Goal: Task Accomplishment & Management: Manage account settings

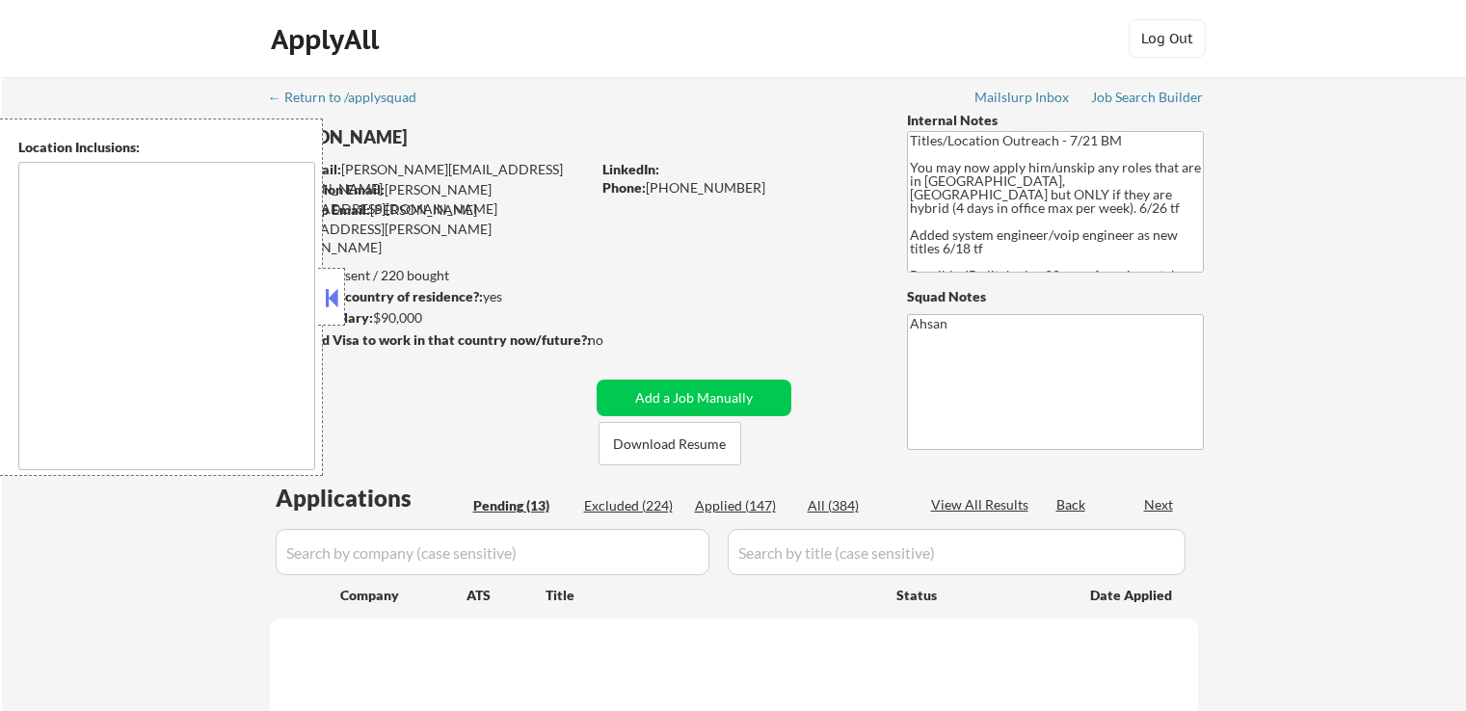
type textarea "[GEOGRAPHIC_DATA], [GEOGRAPHIC_DATA] [GEOGRAPHIC_DATA], [GEOGRAPHIC_DATA] [GEOG…"
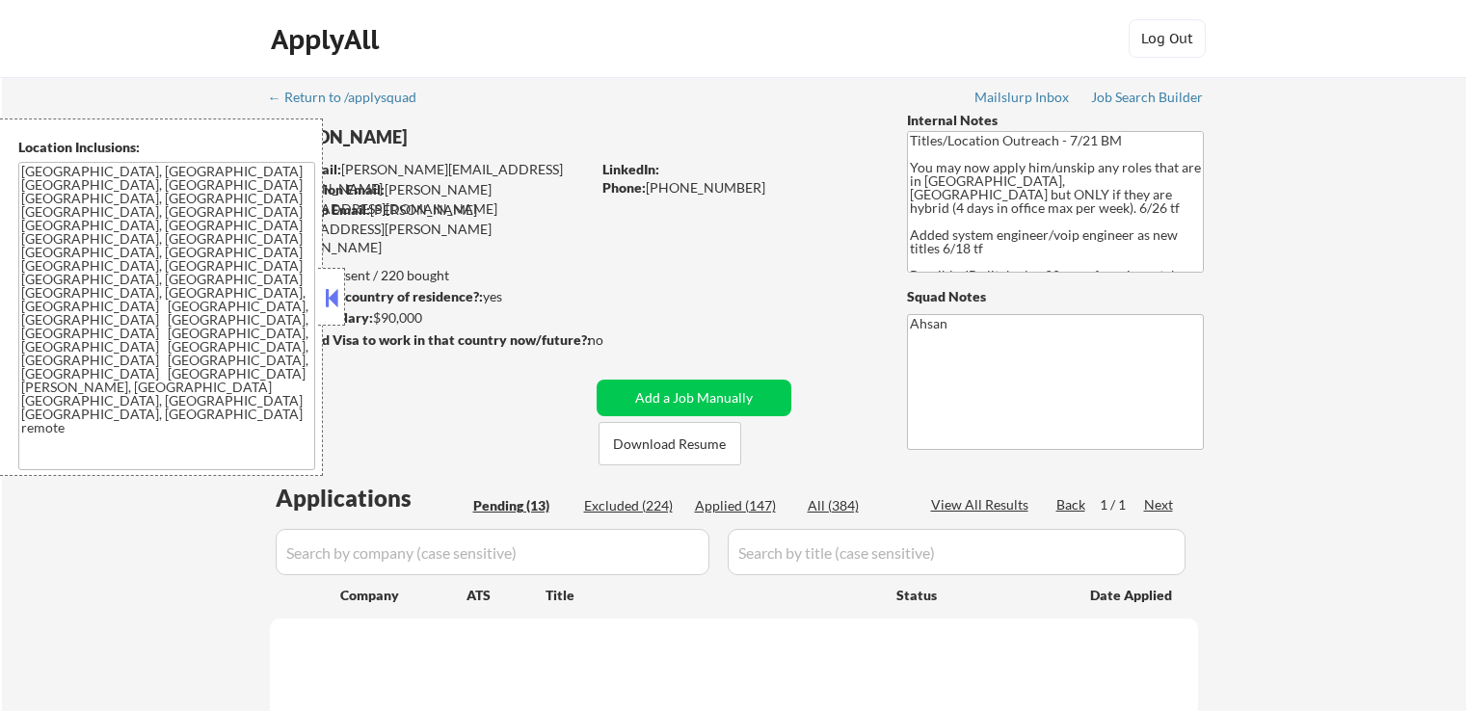
select select ""pending""
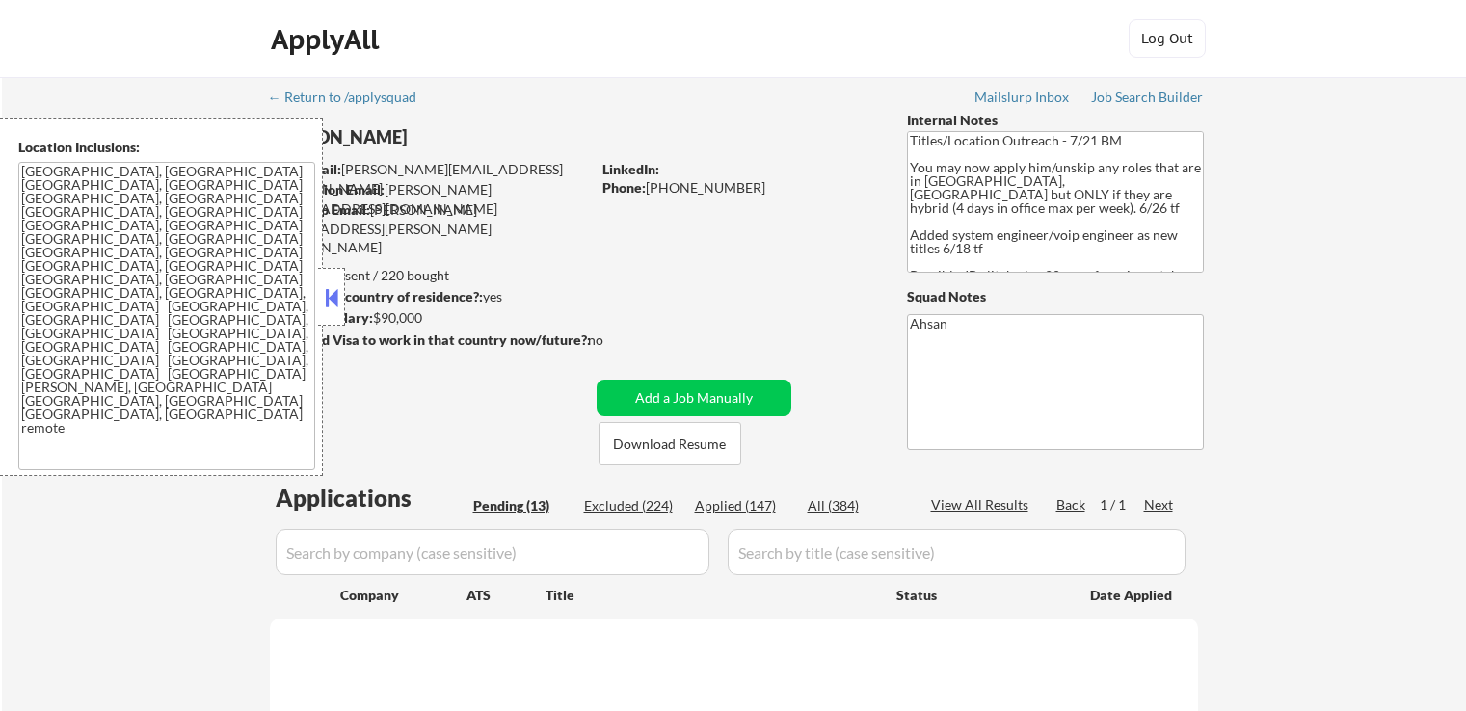
select select ""pending""
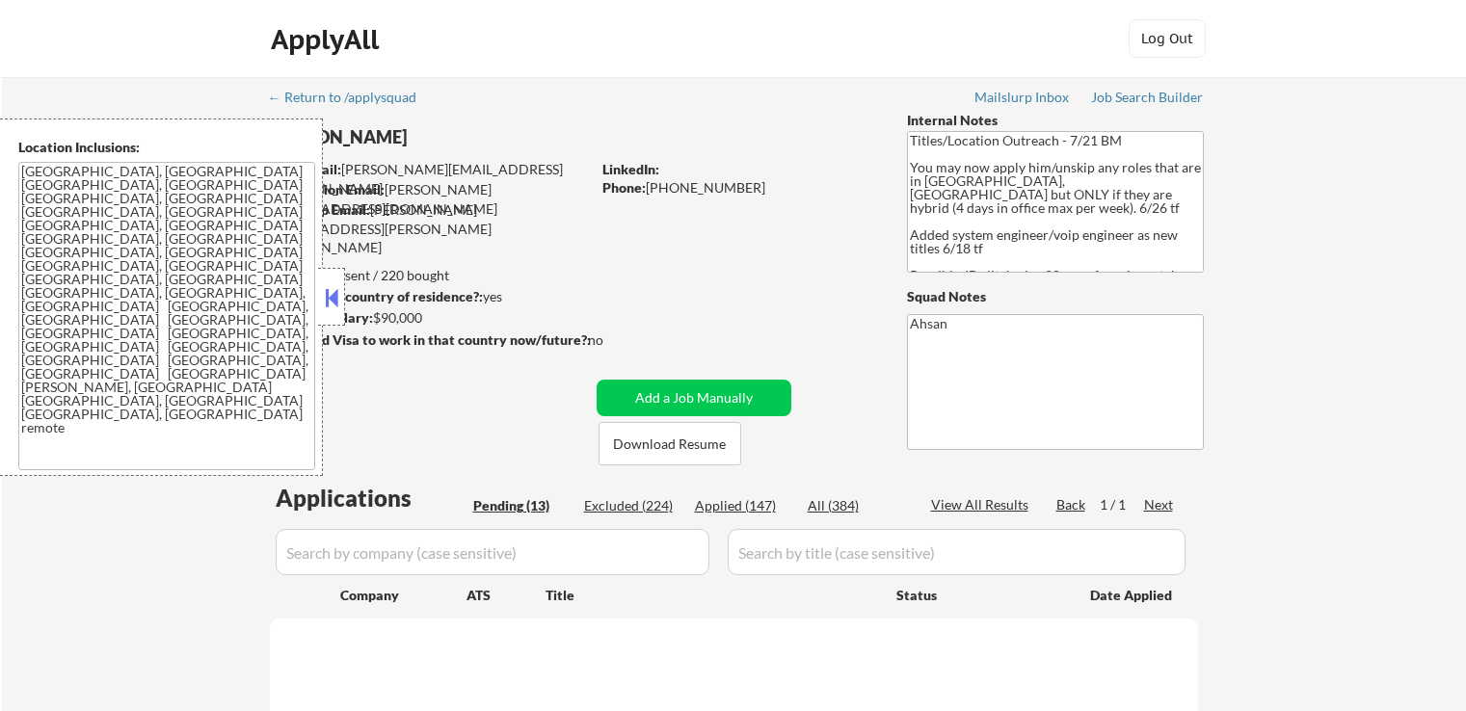
select select ""pending""
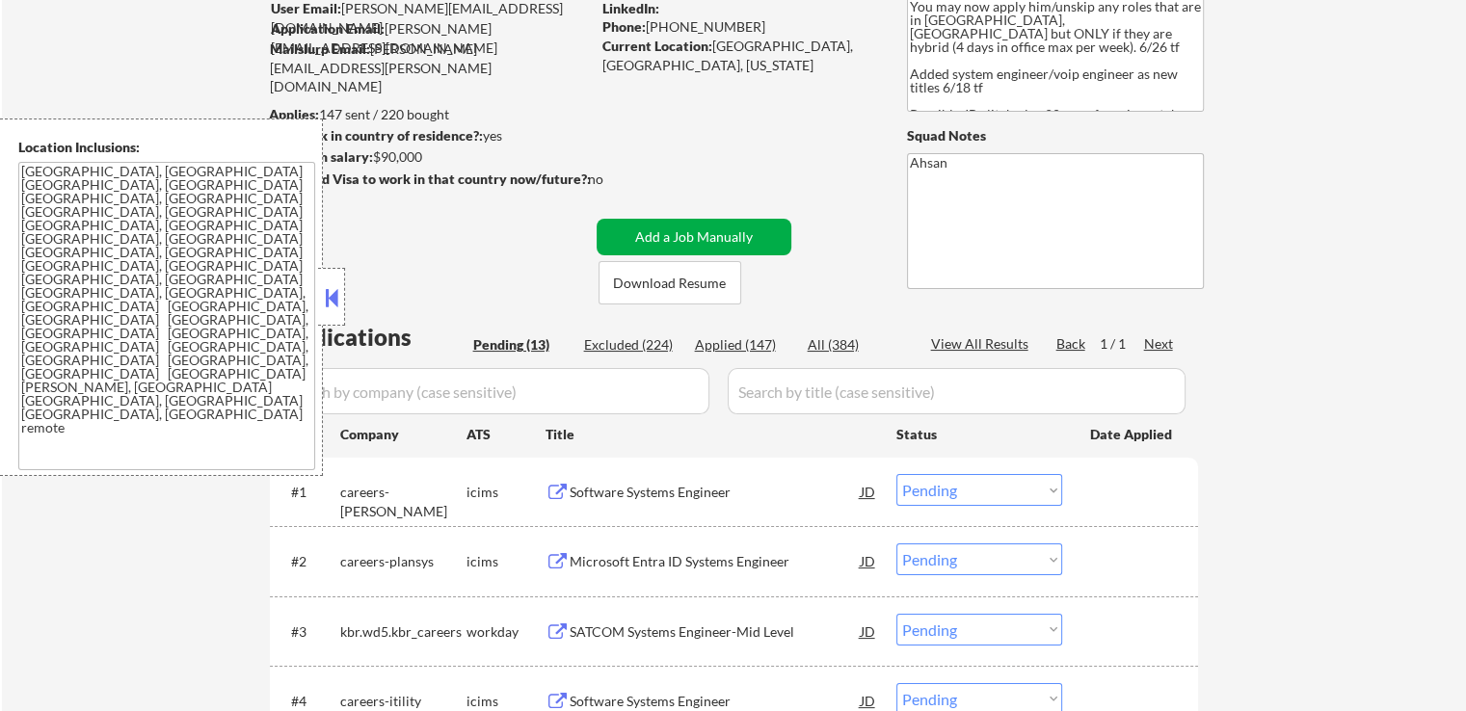
scroll to position [386, 0]
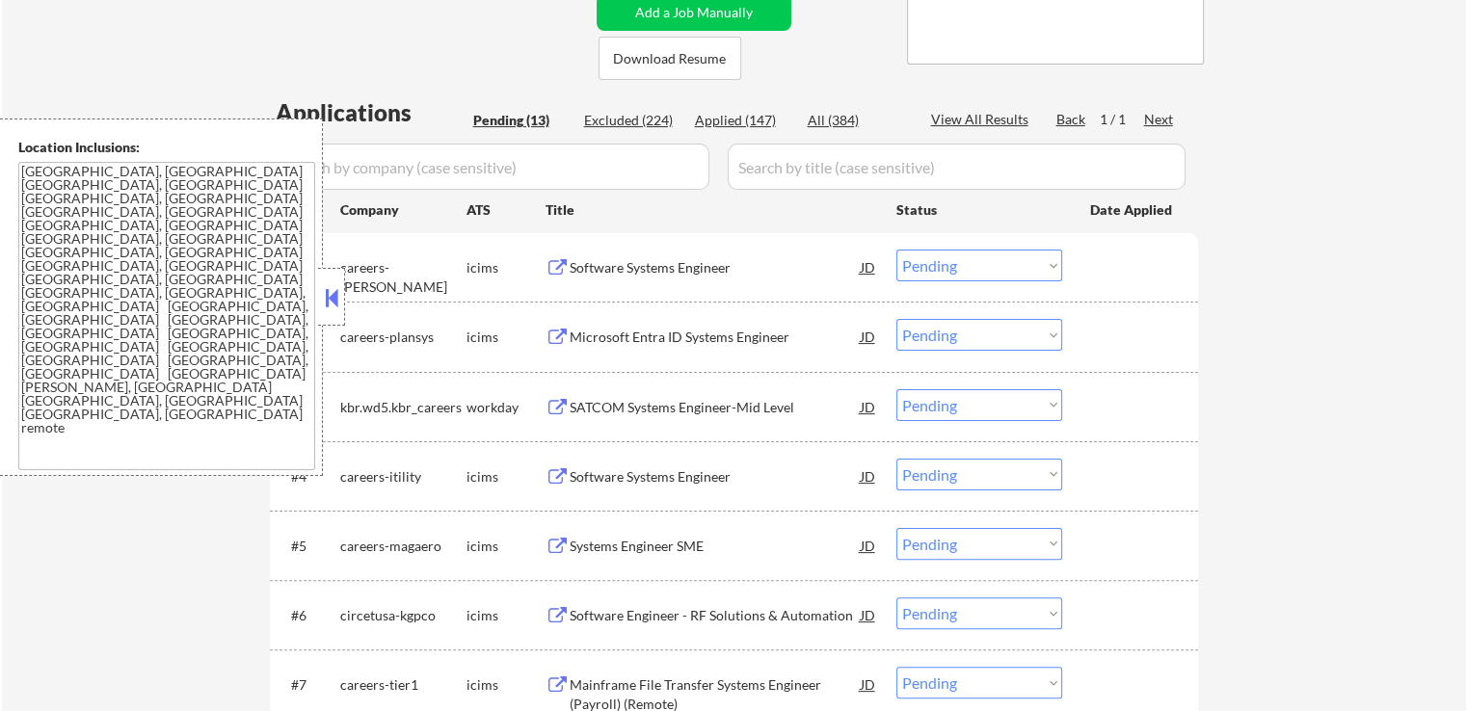
click at [683, 258] on div "Software Systems Engineer" at bounding box center [715, 267] width 291 height 19
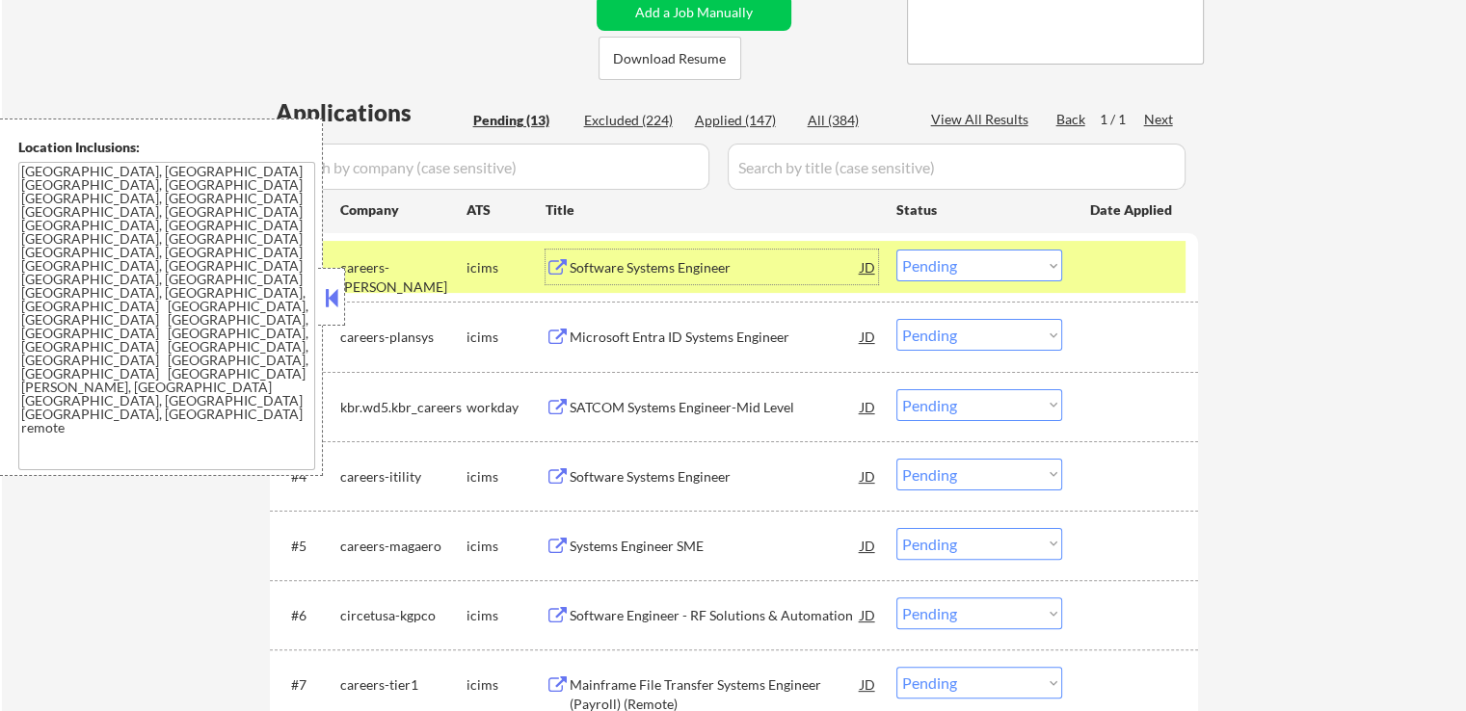
click at [752, 336] on div "Microsoft Entra ID Systems Engineer" at bounding box center [715, 337] width 291 height 19
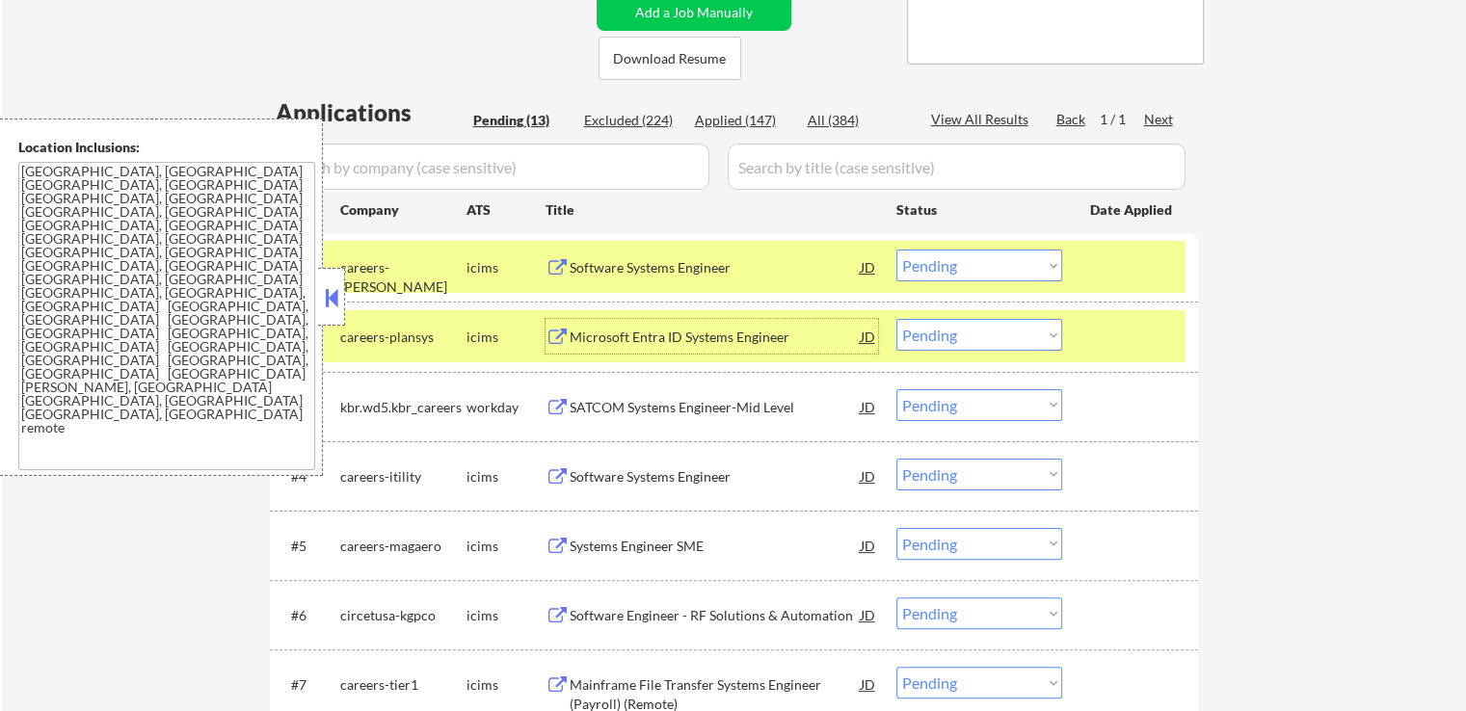
click at [721, 334] on div "Microsoft Entra ID Systems Engineer" at bounding box center [715, 337] width 291 height 19
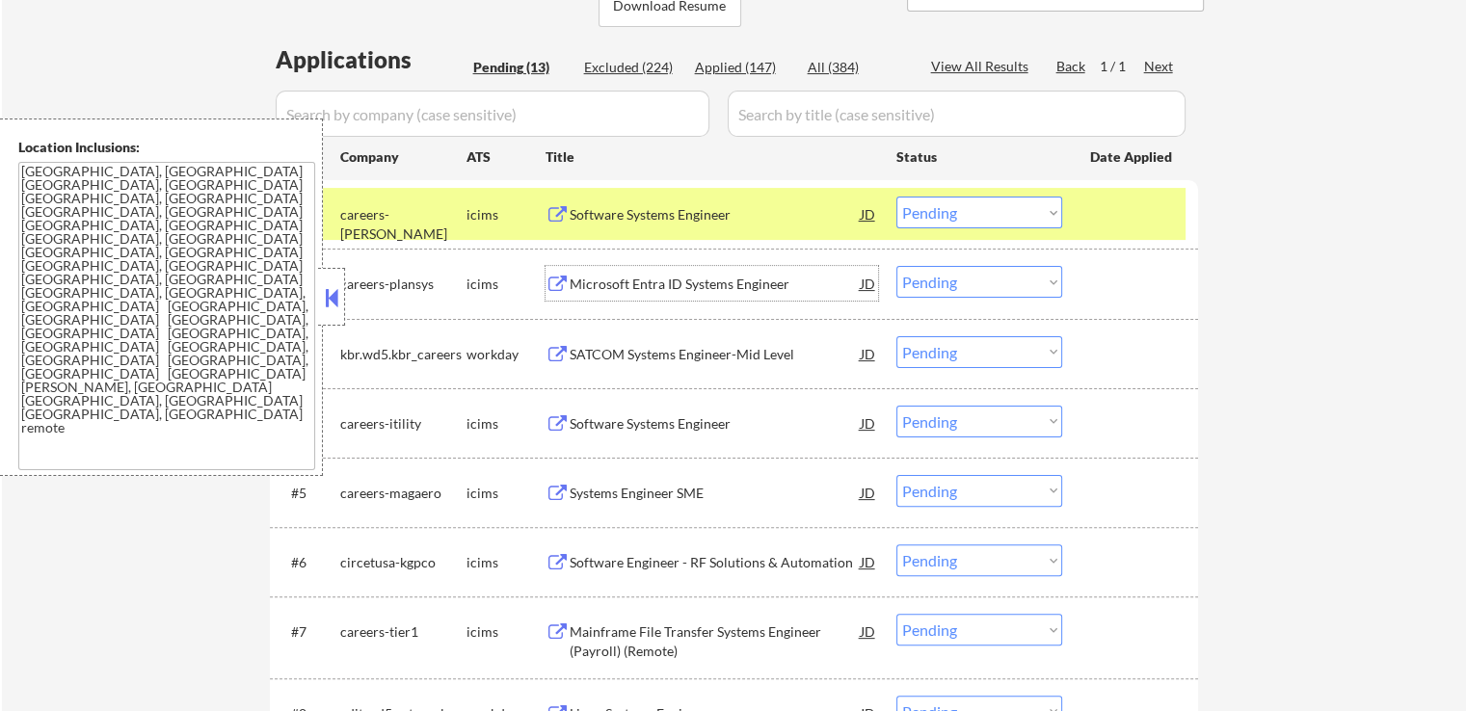
scroll to position [482, 0]
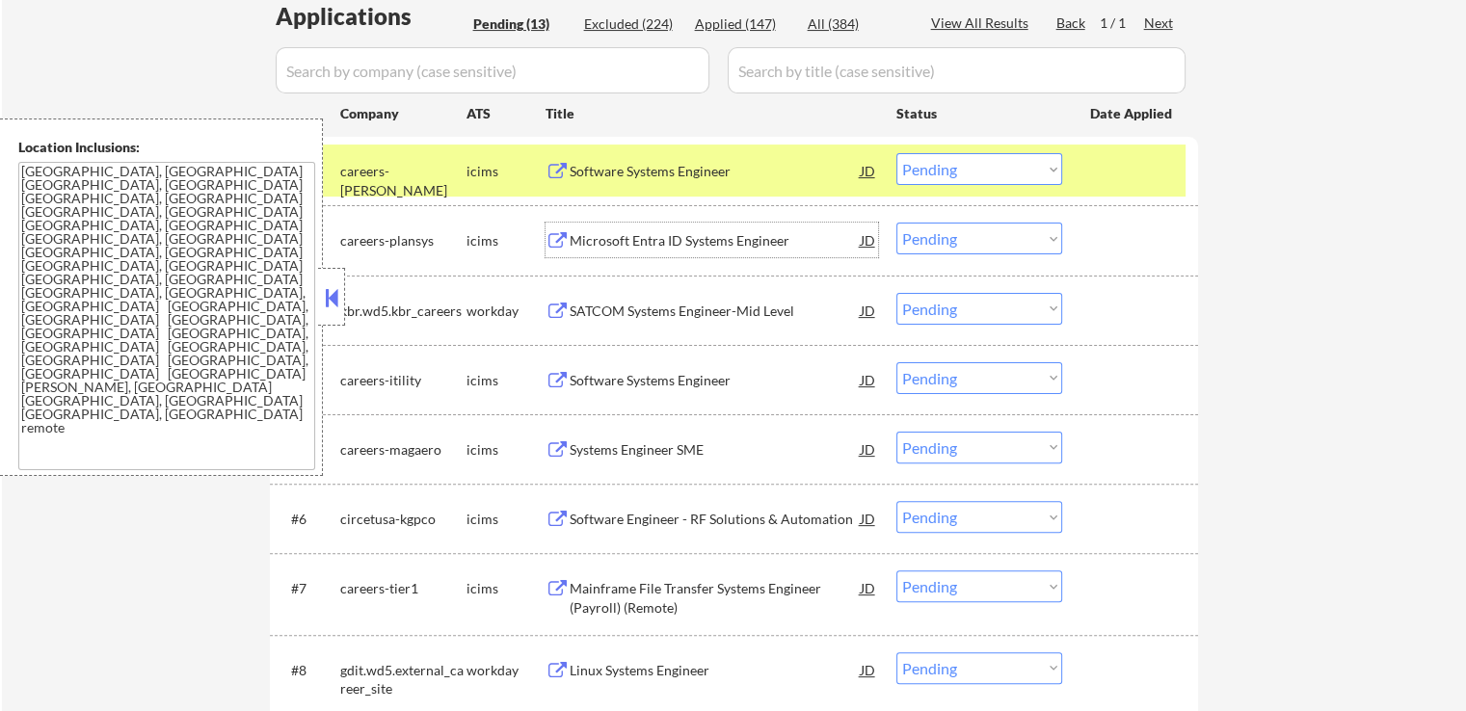
click at [718, 313] on div "SATCOM Systems Engineer-Mid Level" at bounding box center [715, 311] width 291 height 19
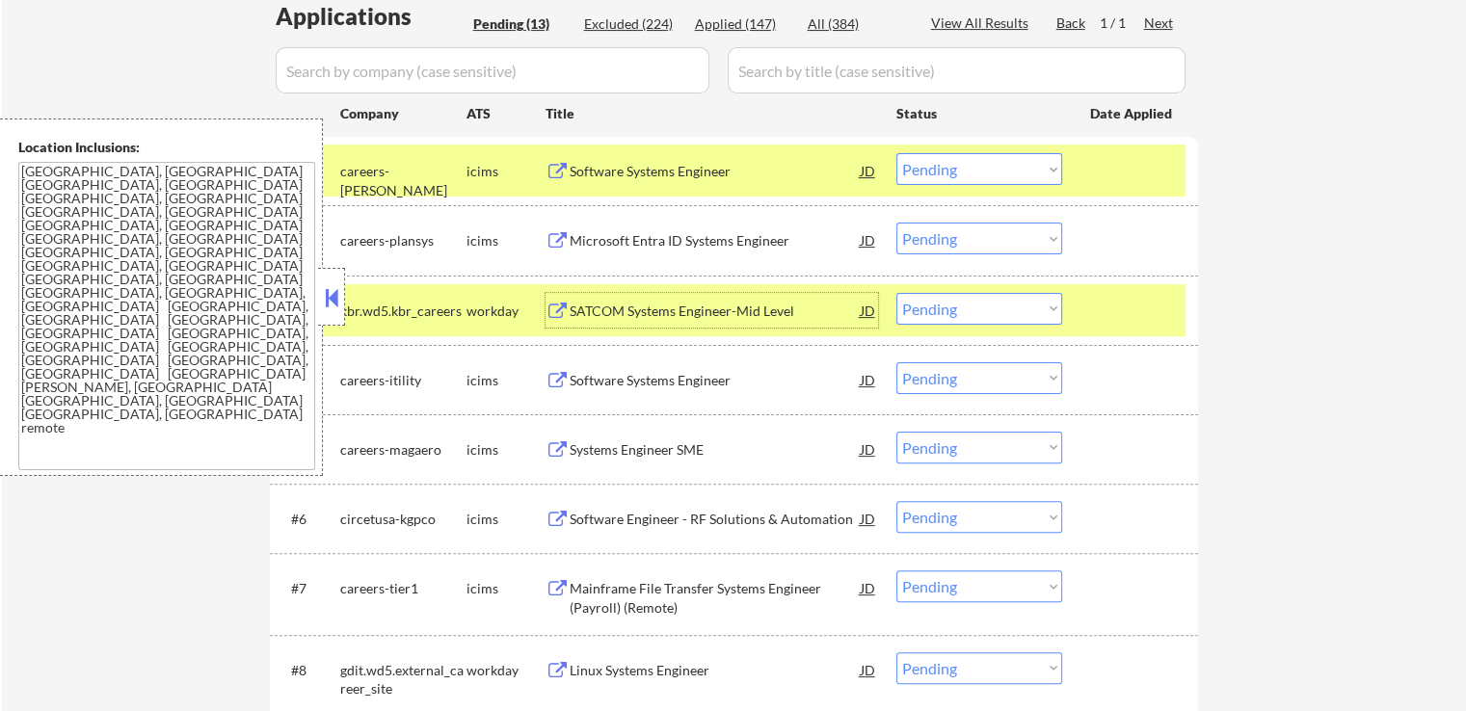
click at [944, 235] on select "Choose an option... Pending Applied Excluded (Questions) Excluded (Expired) Exc…" at bounding box center [980, 239] width 166 height 32
click at [897, 223] on select "Choose an option... Pending Applied Excluded (Questions) Excluded (Expired) Exc…" at bounding box center [980, 239] width 166 height 32
click at [747, 385] on div "Software Systems Engineer" at bounding box center [715, 380] width 291 height 19
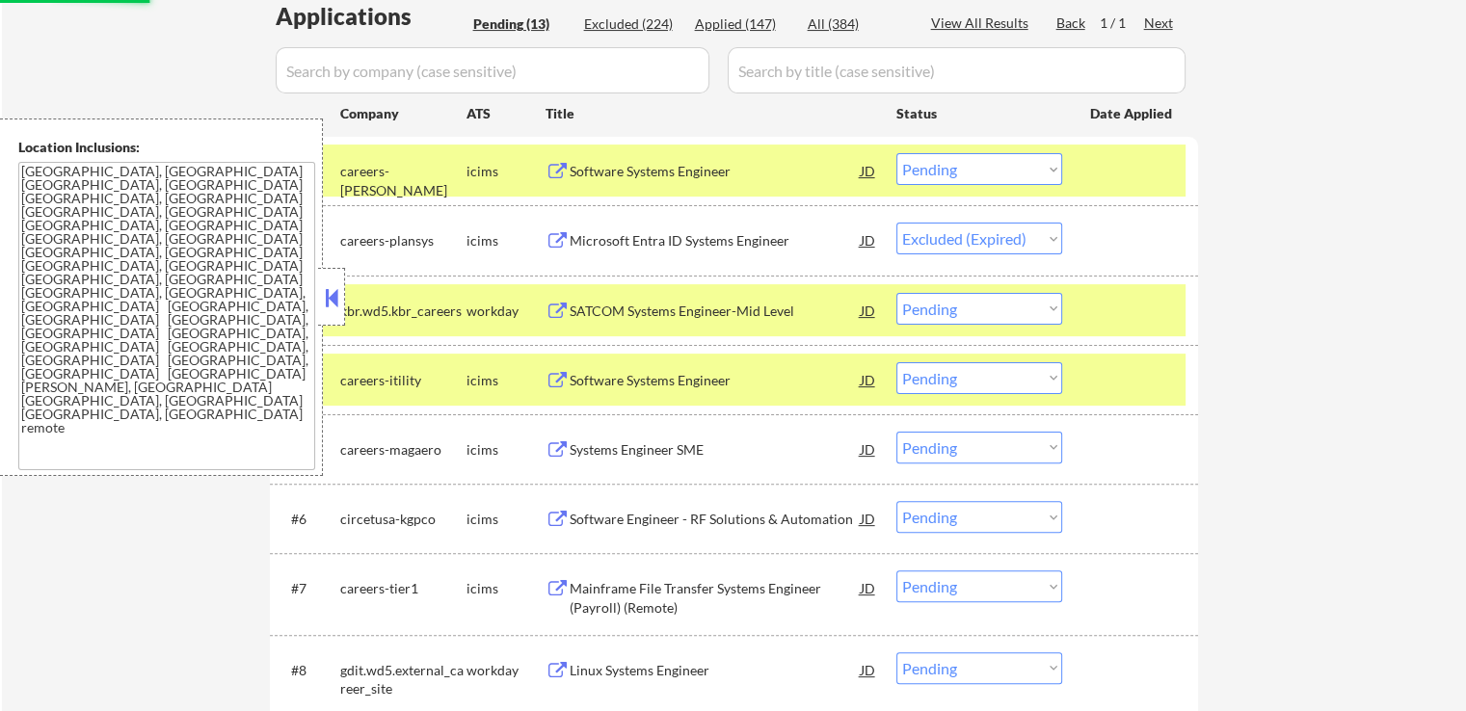
select select ""pending""
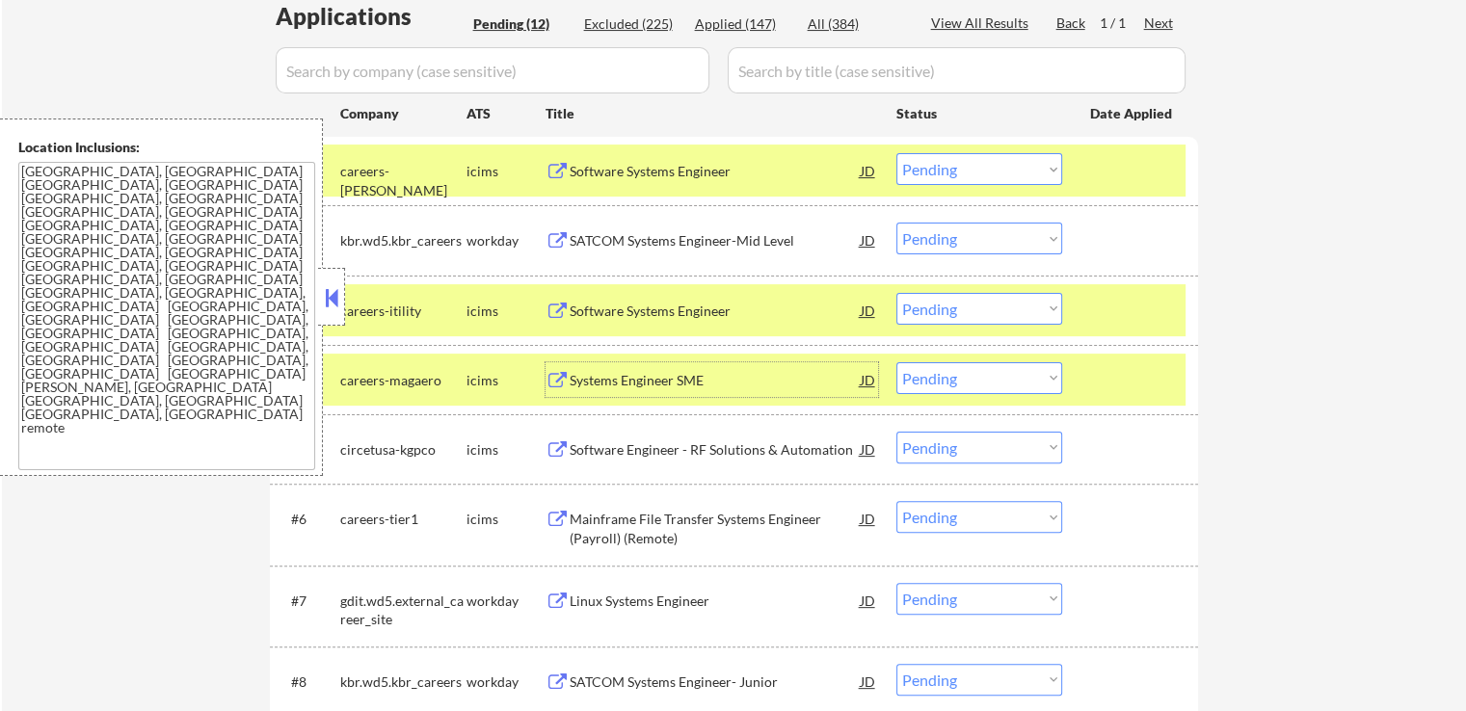
click at [967, 179] on select "Choose an option... Pending Applied Excluded (Questions) Excluded (Expired) Exc…" at bounding box center [980, 169] width 166 height 32
click at [897, 153] on select "Choose an option... Pending Applied Excluded (Questions) Excluded (Expired) Exc…" at bounding box center [980, 169] width 166 height 32
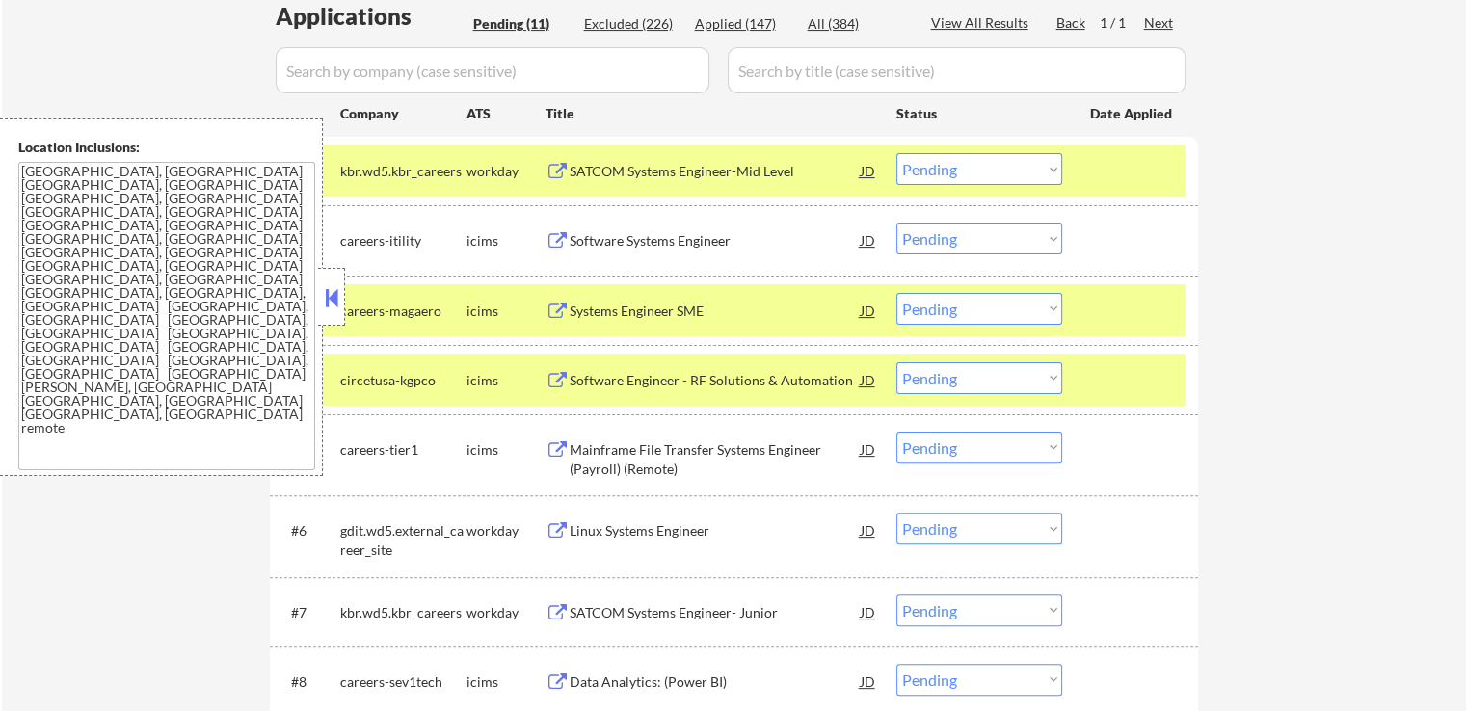
drag, startPoint x: 960, startPoint y: 172, endPoint x: 953, endPoint y: 182, distance: 12.6
click at [959, 173] on select "Choose an option... Pending Applied Excluded (Questions) Excluded (Expired) Exc…" at bounding box center [980, 169] width 166 height 32
click at [897, 153] on select "Choose an option... Pending Applied Excluded (Questions) Excluded (Expired) Exc…" at bounding box center [980, 169] width 166 height 32
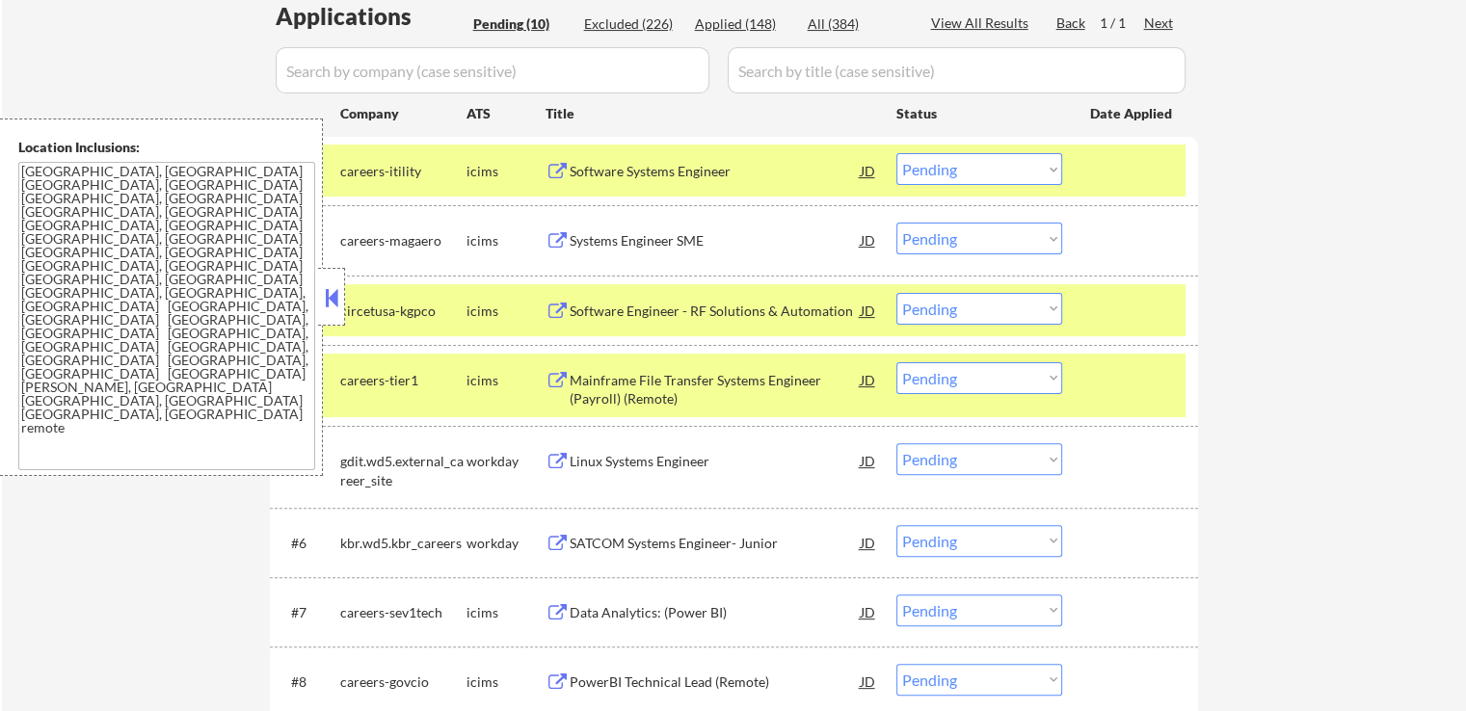
click at [674, 247] on div "Systems Engineer SME" at bounding box center [715, 240] width 291 height 19
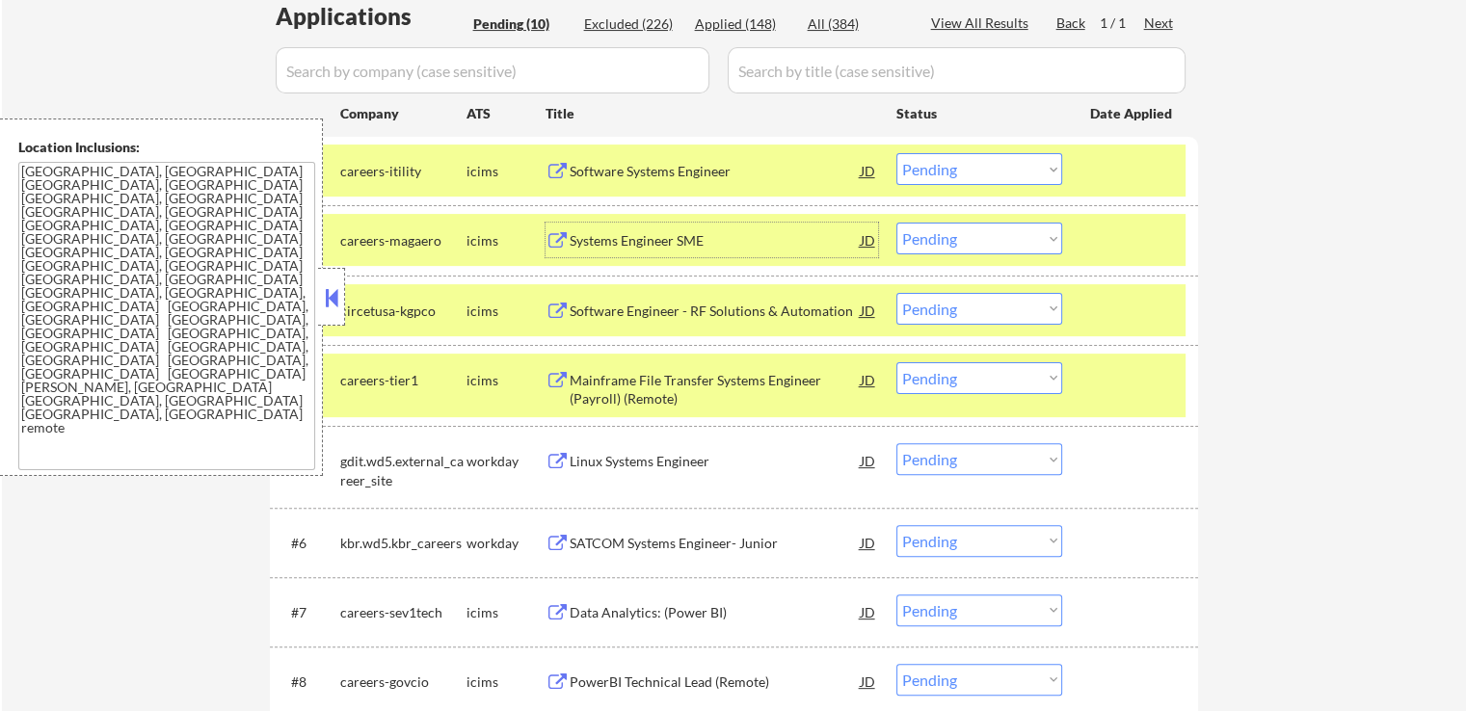
click at [964, 170] on select "Choose an option... Pending Applied Excluded (Questions) Excluded (Expired) Exc…" at bounding box center [980, 169] width 166 height 32
click at [897, 153] on select "Choose an option... Pending Applied Excluded (Questions) Excluded (Expired) Exc…" at bounding box center [980, 169] width 166 height 32
click at [782, 302] on div "Software Engineer - RF Solutions & Automation" at bounding box center [715, 311] width 291 height 19
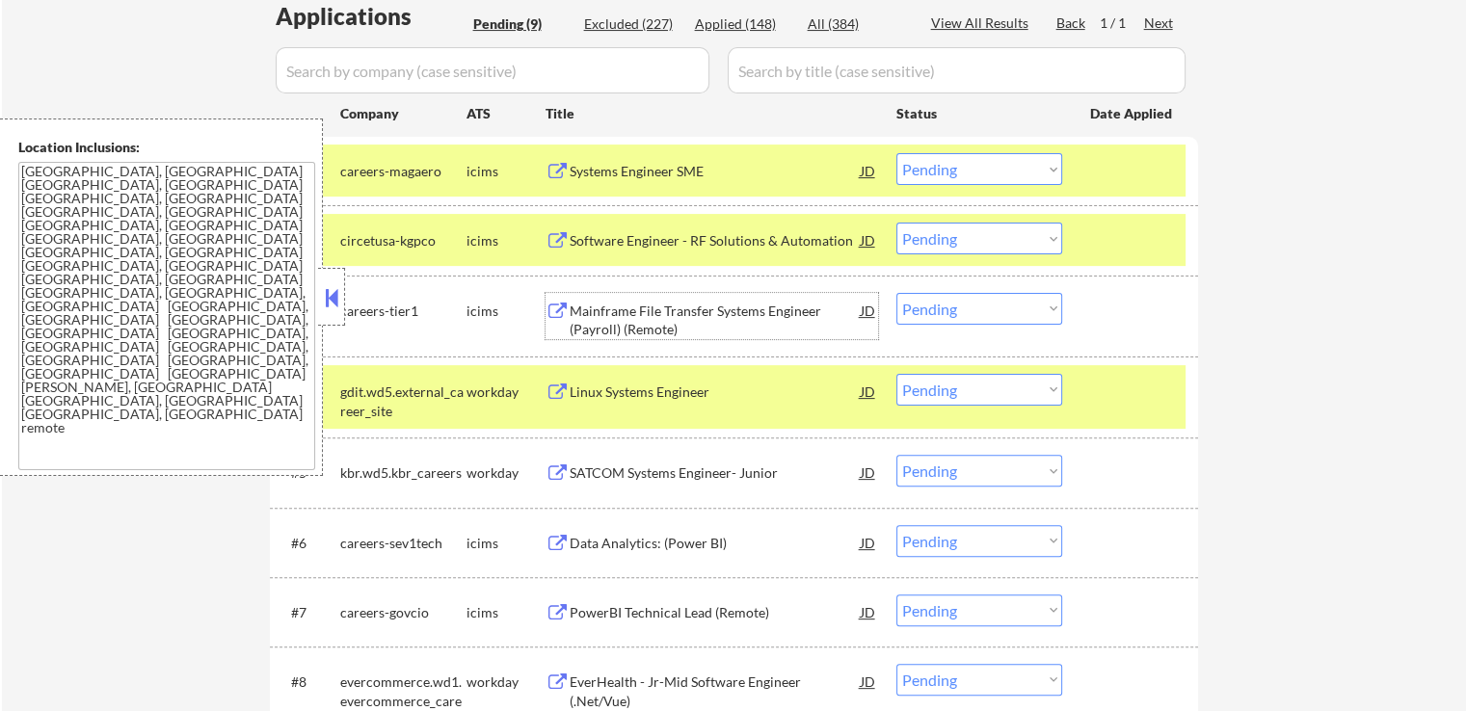
drag, startPoint x: 1004, startPoint y: 155, endPoint x: 1003, endPoint y: 182, distance: 27.0
click at [1003, 157] on select "Choose an option... Pending Applied Excluded (Questions) Excluded (Expired) Exc…" at bounding box center [980, 169] width 166 height 32
click at [897, 153] on select "Choose an option... Pending Applied Excluded (Questions) Excluded (Expired) Exc…" at bounding box center [980, 169] width 166 height 32
click at [768, 308] on div "Mainframe File Transfer Systems Engineer (Payroll) (Remote)" at bounding box center [715, 321] width 291 height 38
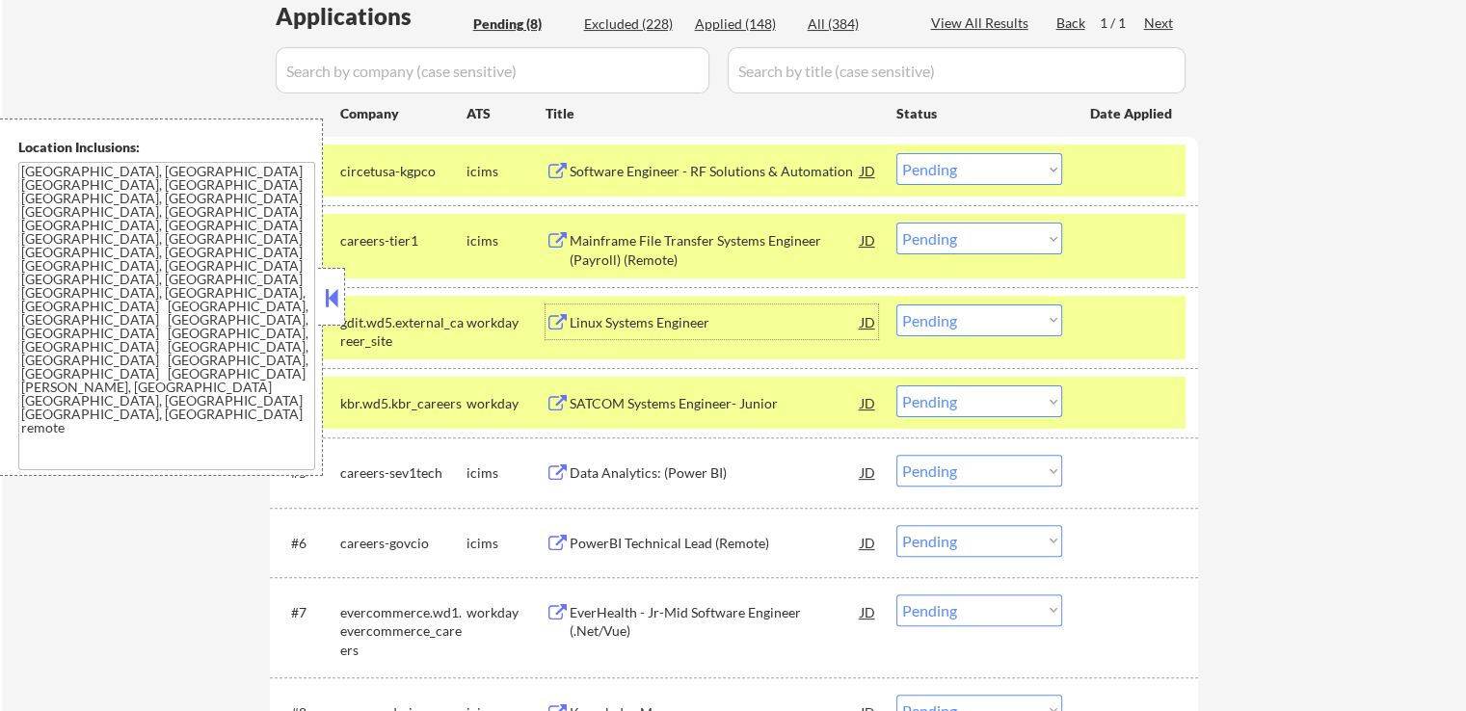
click at [989, 180] on select "Choose an option... Pending Applied Excluded (Questions) Excluded (Expired) Exc…" at bounding box center [980, 169] width 166 height 32
click at [897, 153] on select "Choose an option... Pending Applied Excluded (Questions) Excluded (Expired) Exc…" at bounding box center [980, 169] width 166 height 32
click at [730, 323] on div "Linux Systems Engineer" at bounding box center [715, 322] width 291 height 19
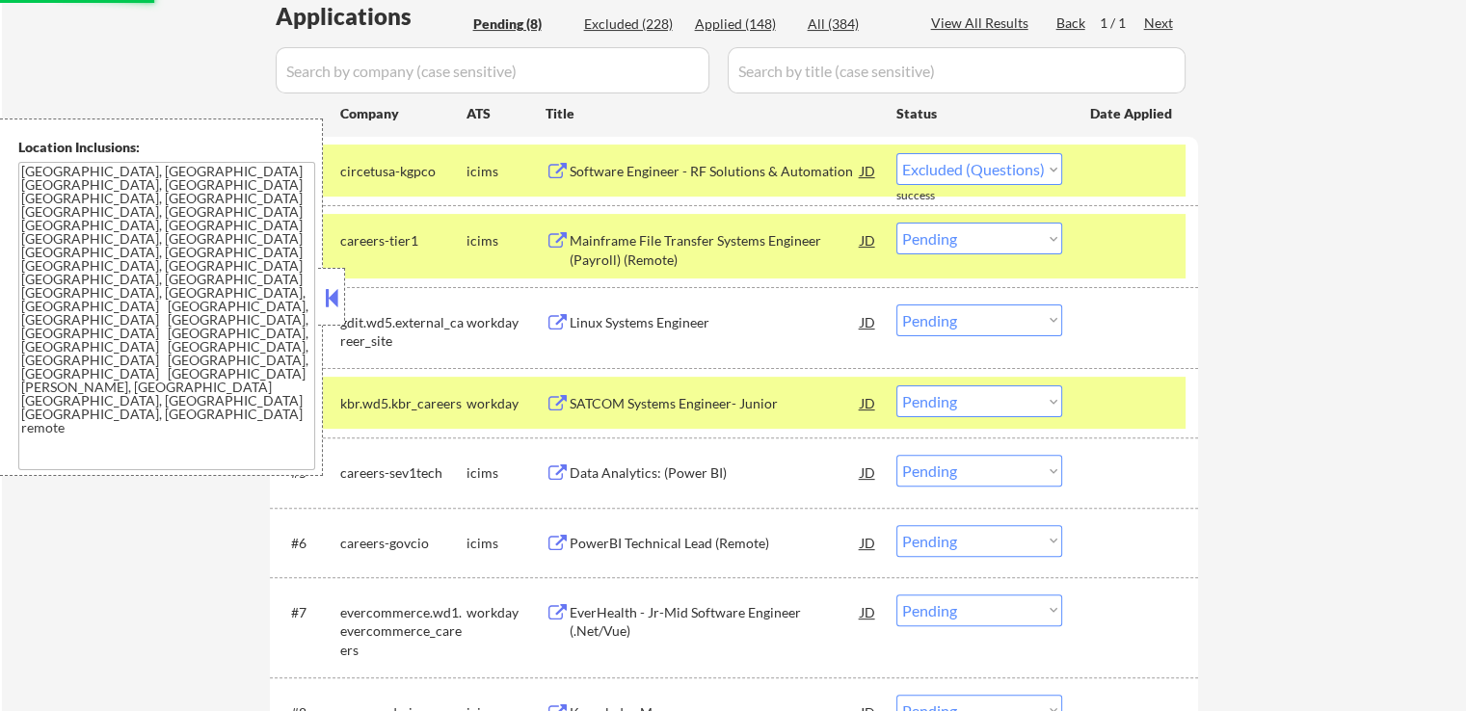
select select ""pending""
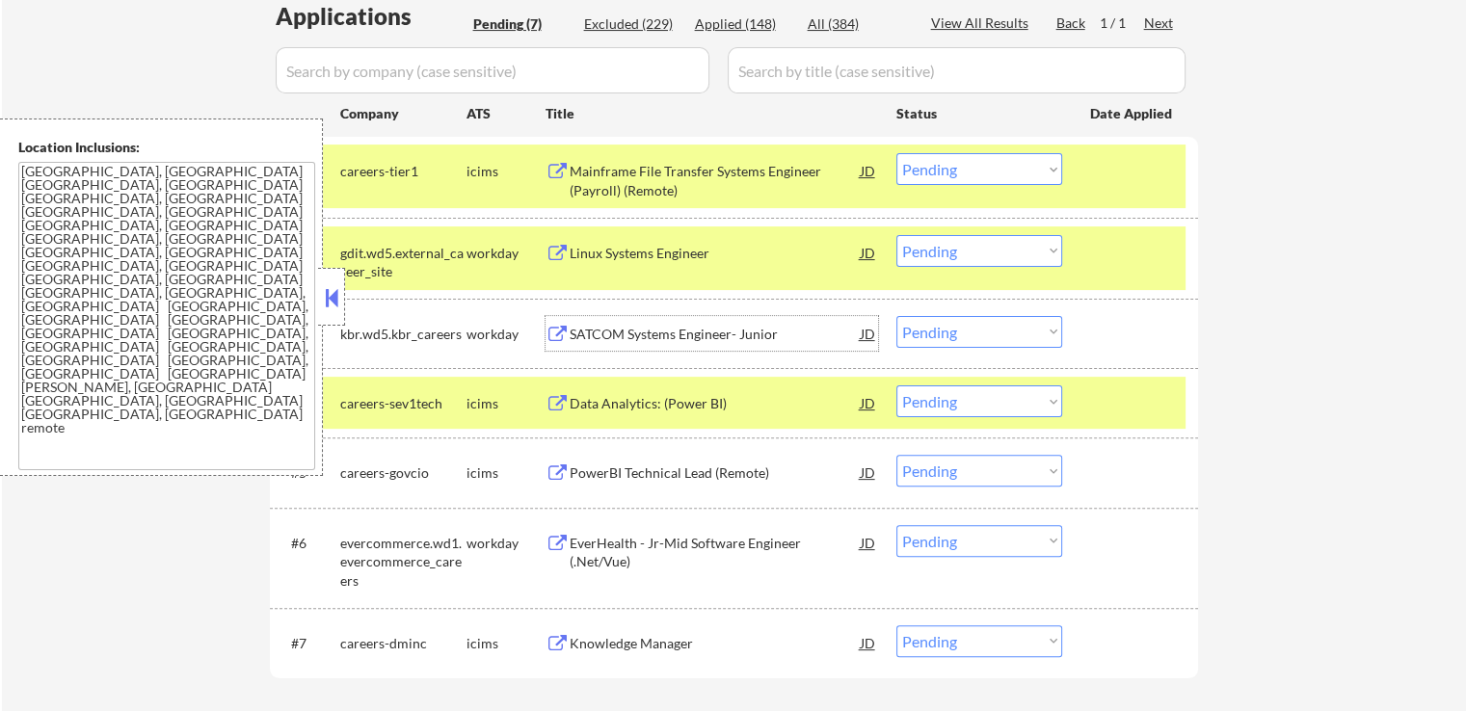
click at [962, 247] on select "Choose an option... Pending Applied Excluded (Questions) Excluded (Expired) Exc…" at bounding box center [980, 251] width 166 height 32
click at [897, 235] on select "Choose an option... Pending Applied Excluded (Questions) Excluded (Expired) Exc…" at bounding box center [980, 251] width 166 height 32
click at [766, 330] on div "SATCOM Systems Engineer- Junior" at bounding box center [715, 334] width 291 height 19
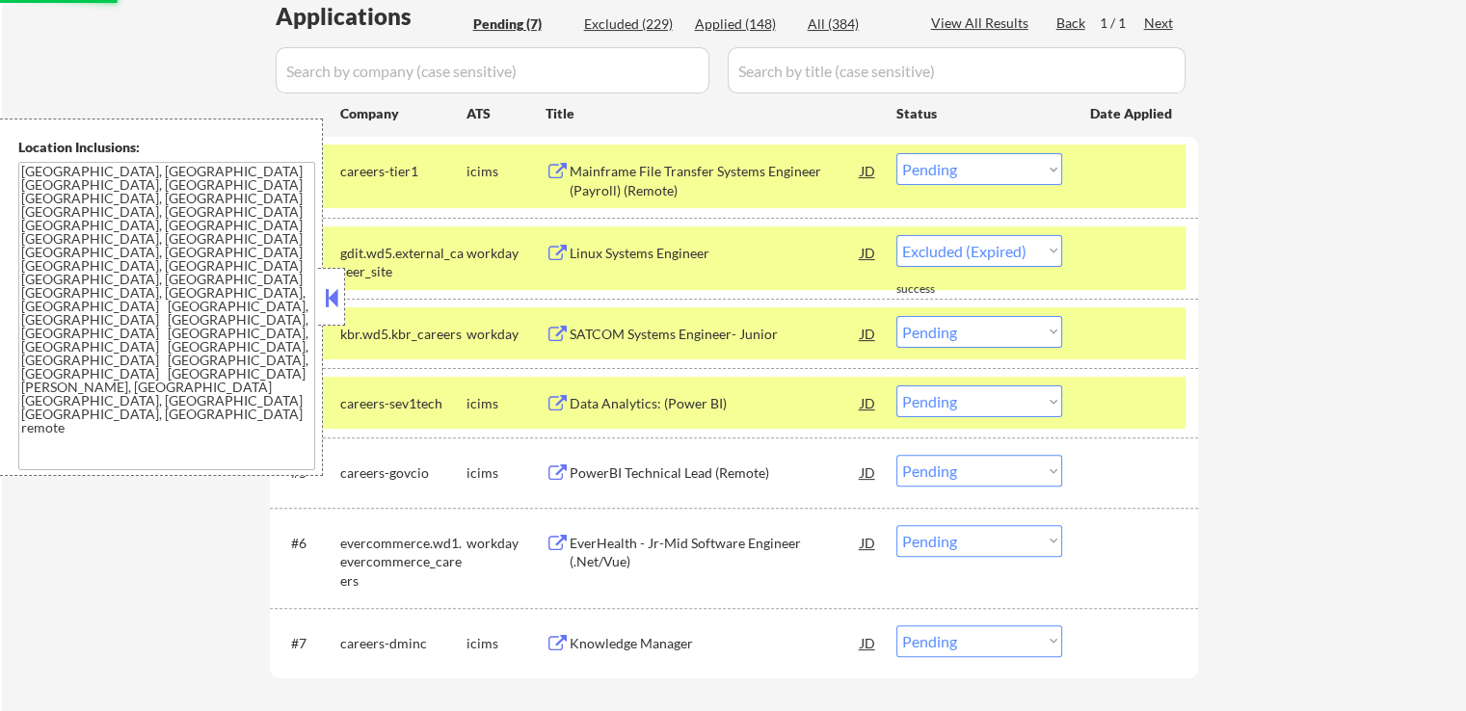
select select ""pending""
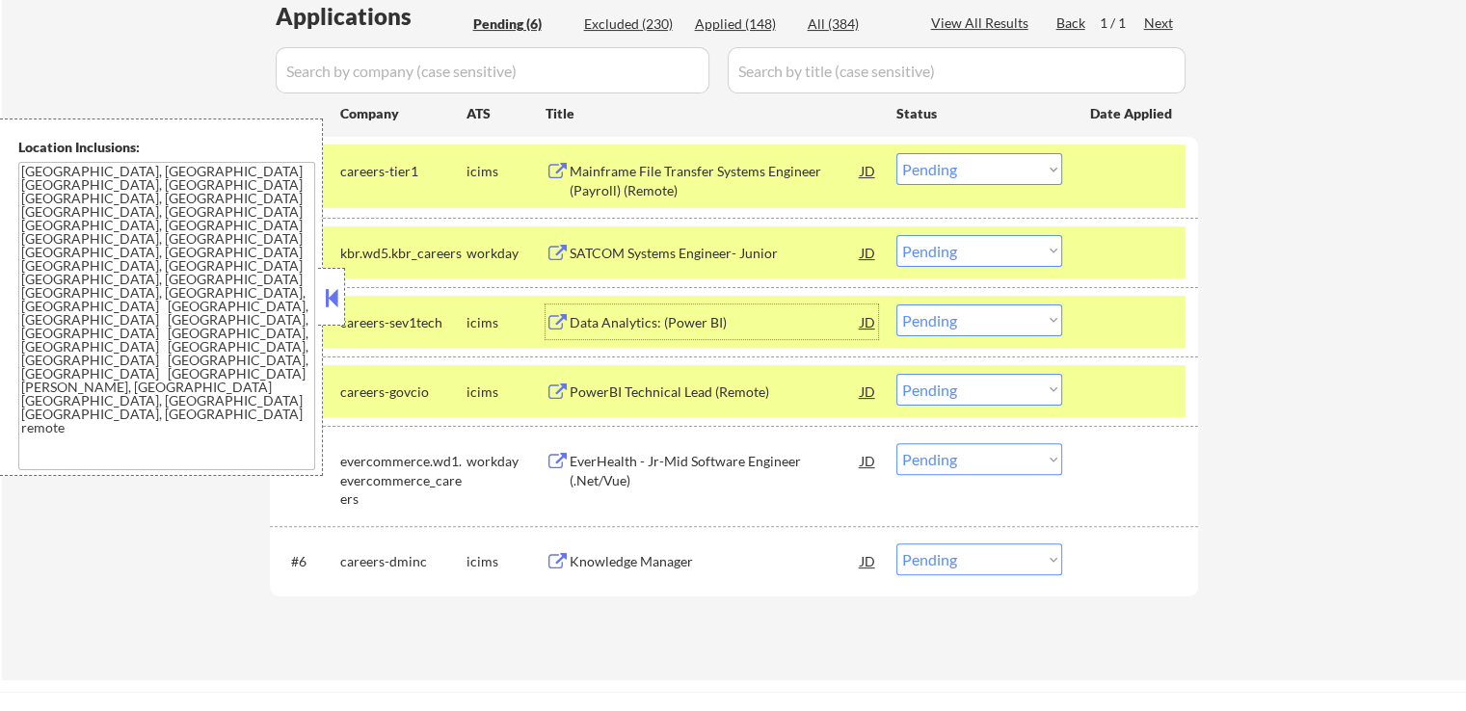
click at [957, 178] on select "Choose an option... Pending Applied Excluded (Questions) Excluded (Expired) Exc…" at bounding box center [980, 169] width 166 height 32
click at [897, 153] on select "Choose an option... Pending Applied Excluded (Questions) Excluded (Expired) Exc…" at bounding box center [980, 169] width 166 height 32
click at [721, 324] on div "Data Analytics: (Power BI)" at bounding box center [715, 322] width 291 height 19
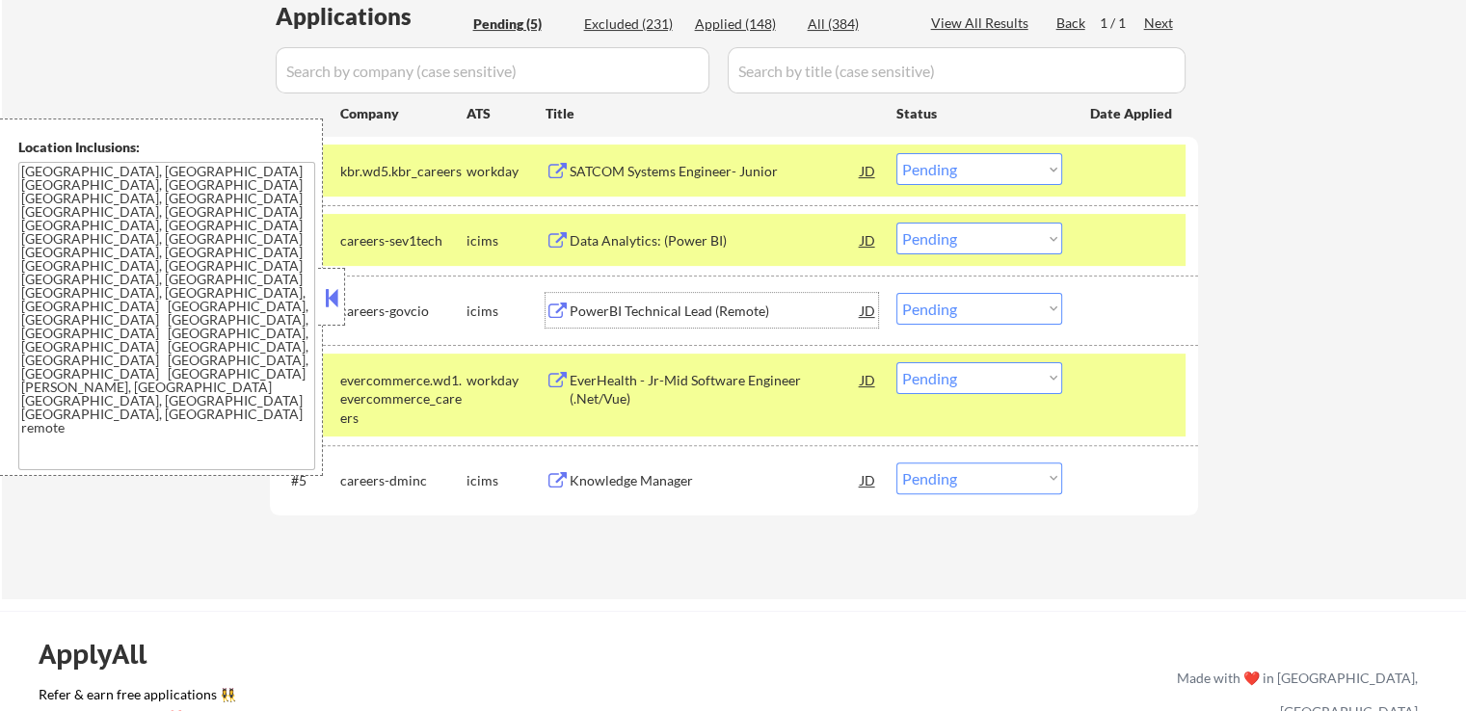
drag, startPoint x: 971, startPoint y: 168, endPoint x: 969, endPoint y: 182, distance: 14.6
click at [971, 168] on select "Choose an option... Pending Applied Excluded (Questions) Excluded (Expired) Exc…" at bounding box center [980, 169] width 166 height 32
click at [897, 153] on select "Choose an option... Pending Applied Excluded (Questions) Excluded (Expired) Exc…" at bounding box center [980, 169] width 166 height 32
click at [752, 299] on div "PowerBI Technical Lead (Remote)" at bounding box center [715, 310] width 291 height 35
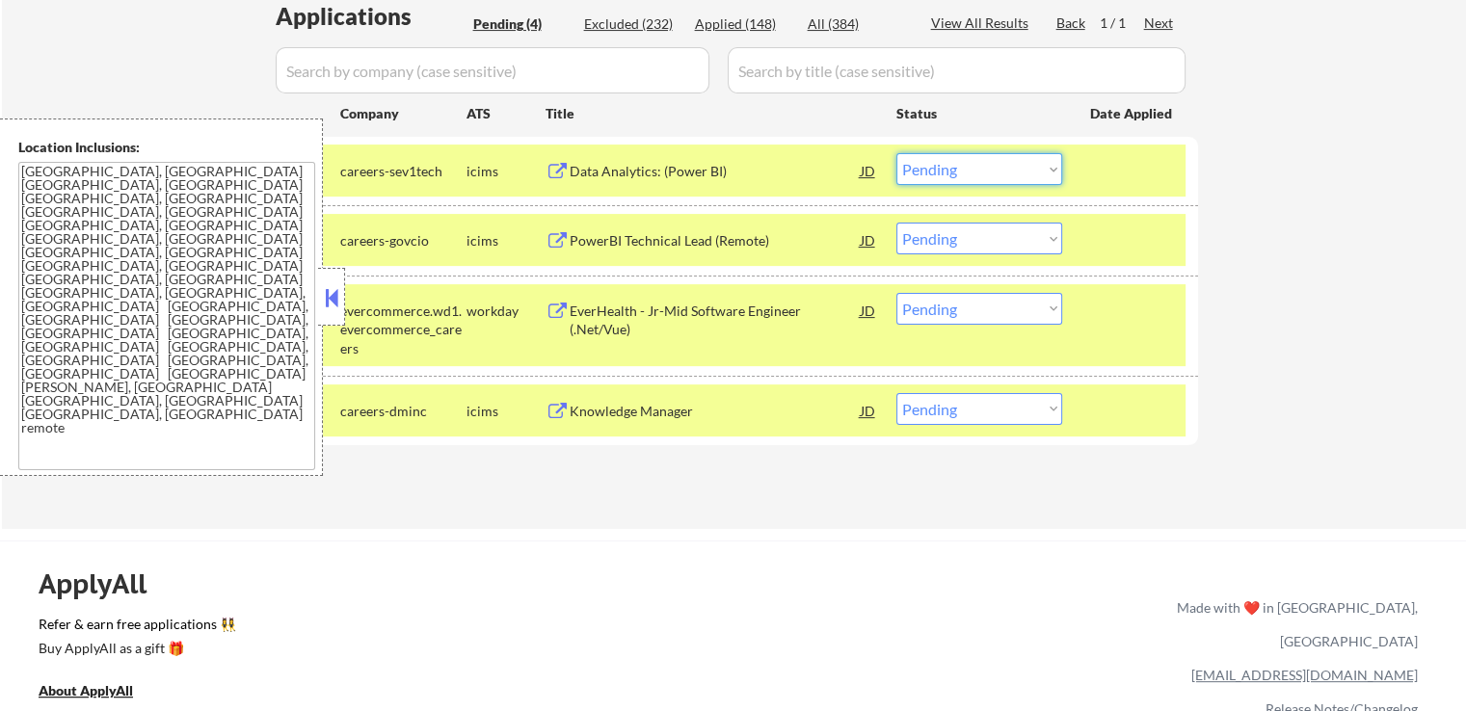
drag, startPoint x: 946, startPoint y: 164, endPoint x: 956, endPoint y: 181, distance: 20.3
click at [947, 165] on select "Choose an option... Pending Applied Excluded (Questions) Excluded (Expired) Exc…" at bounding box center [980, 169] width 166 height 32
click at [897, 153] on select "Choose an option... Pending Applied Excluded (Questions) Excluded (Expired) Exc…" at bounding box center [980, 169] width 166 height 32
click at [821, 307] on div "EverHealth - Jr-Mid Software Engineer (.Net/Vue)" at bounding box center [715, 321] width 291 height 38
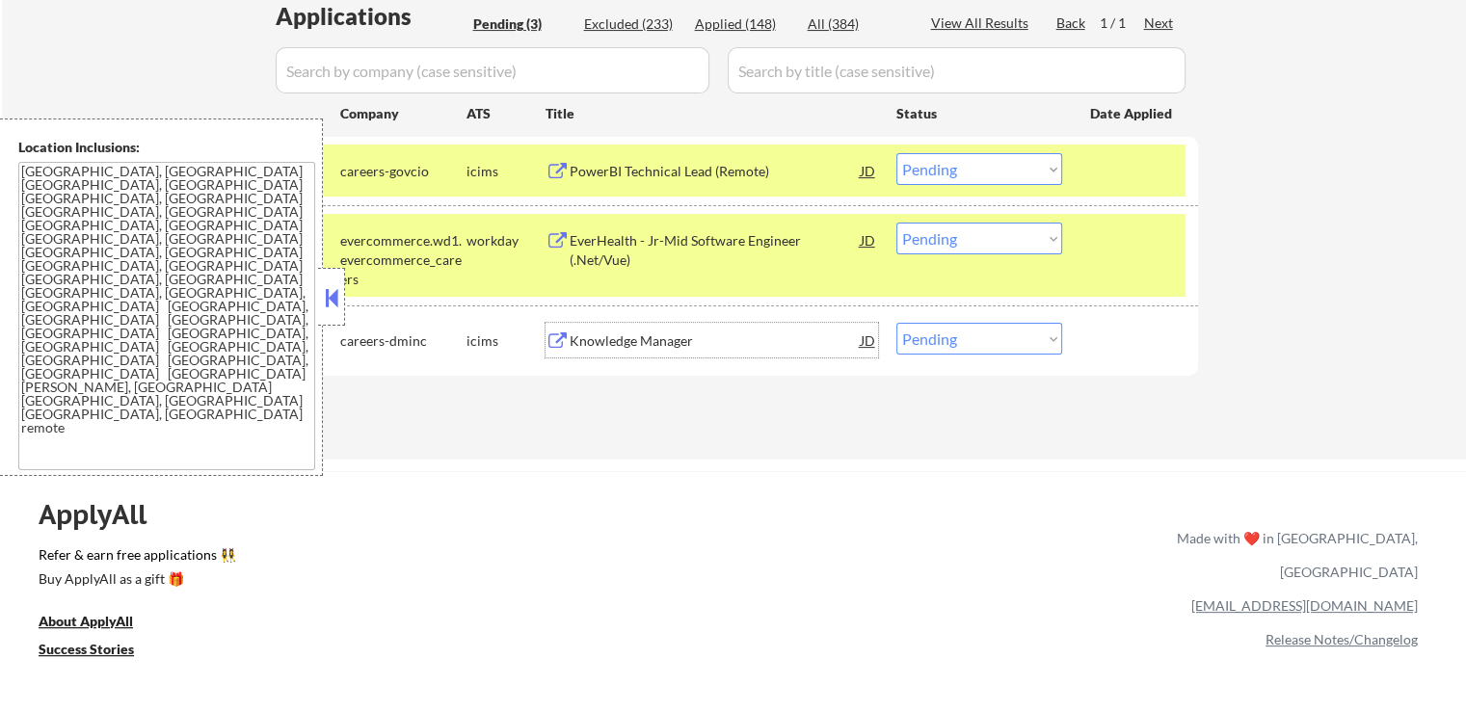
drag, startPoint x: 965, startPoint y: 171, endPoint x: 966, endPoint y: 183, distance: 12.6
click at [965, 171] on select "Choose an option... Pending Applied Excluded (Questions) Excluded (Expired) Exc…" at bounding box center [980, 169] width 166 height 32
click at [897, 153] on select "Choose an option... Pending Applied Excluded (Questions) Excluded (Expired) Exc…" at bounding box center [980, 169] width 166 height 32
click at [702, 336] on div "Knowledge Manager" at bounding box center [715, 341] width 291 height 19
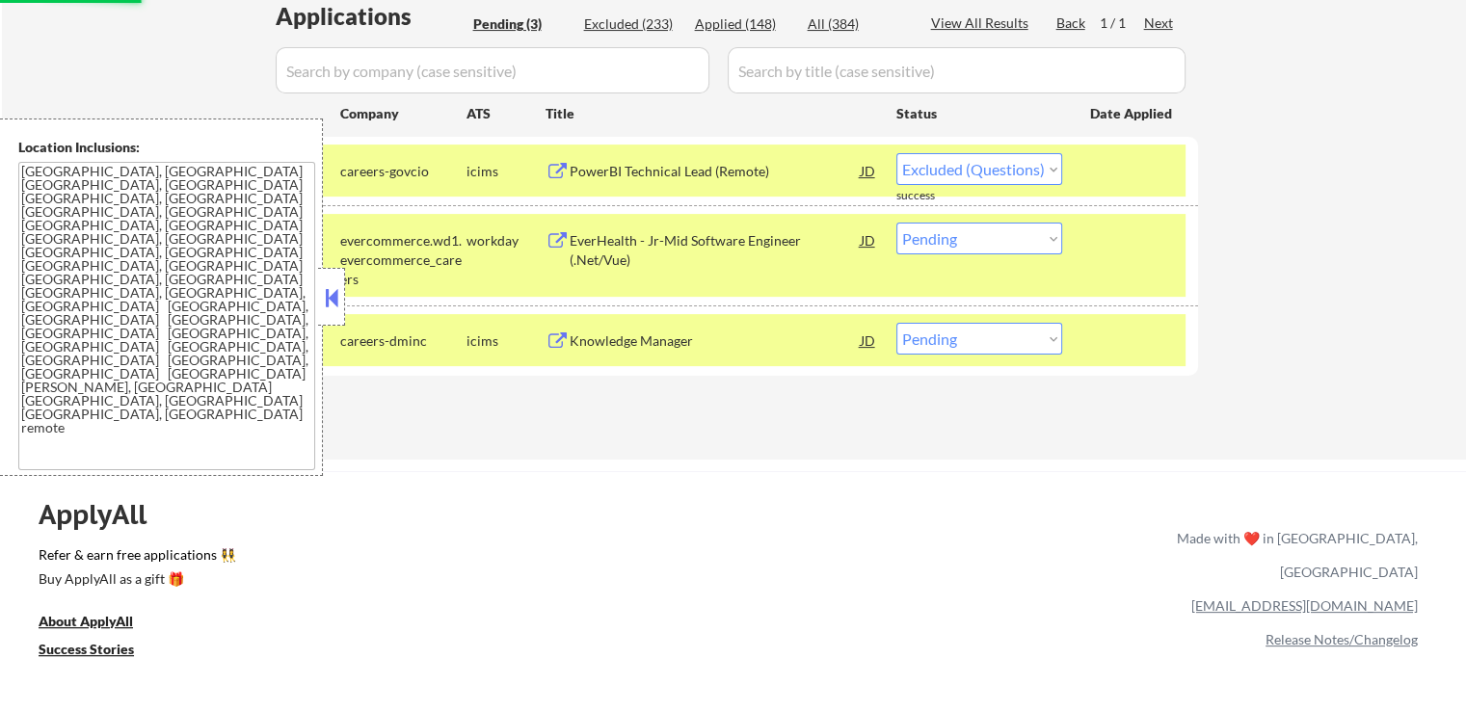
select select ""pending""
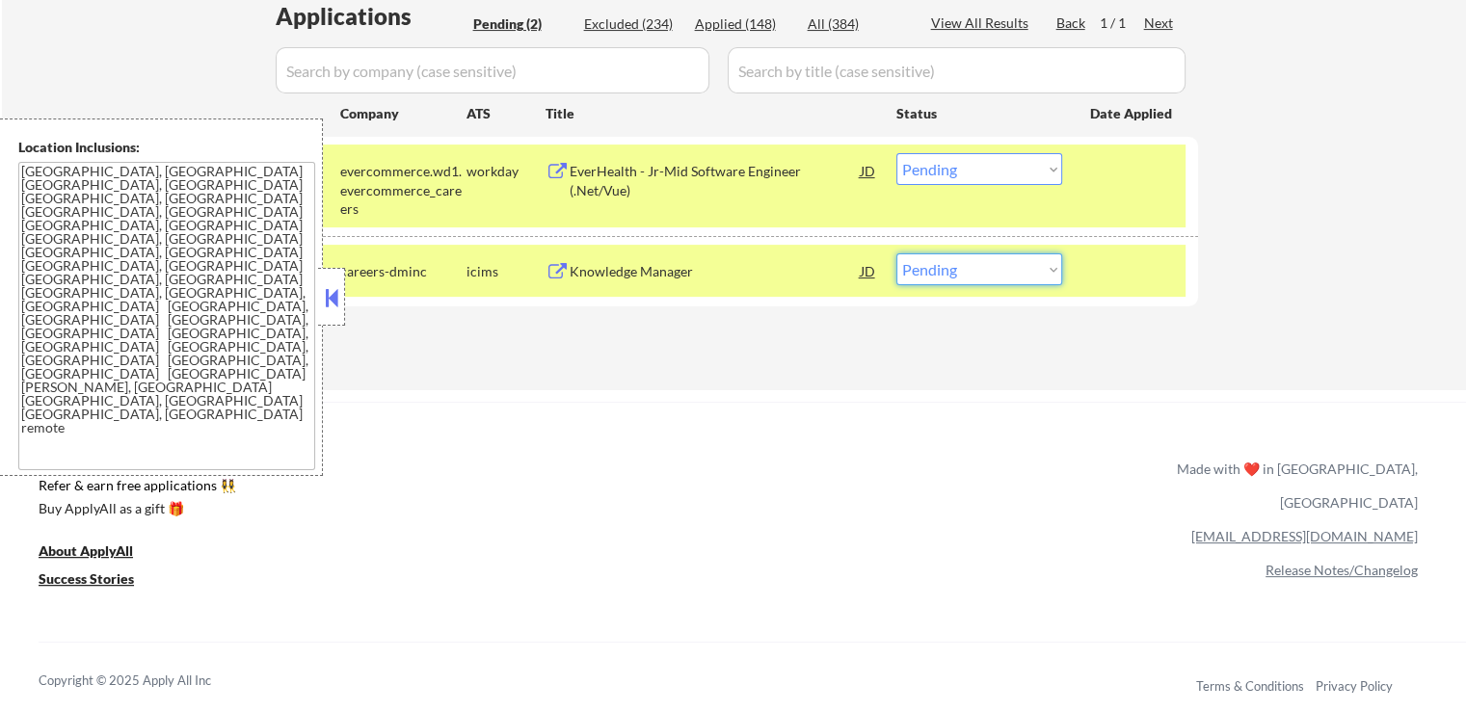
drag, startPoint x: 926, startPoint y: 267, endPoint x: 940, endPoint y: 282, distance: 20.5
click at [929, 271] on select "Choose an option... Pending Applied Excluded (Questions) Excluded (Expired) Exc…" at bounding box center [980, 270] width 166 height 32
select select ""excluded__expired_""
click at [897, 254] on select "Choose an option... Pending Applied Excluded (Questions) Excluded (Expired) Exc…" at bounding box center [980, 270] width 166 height 32
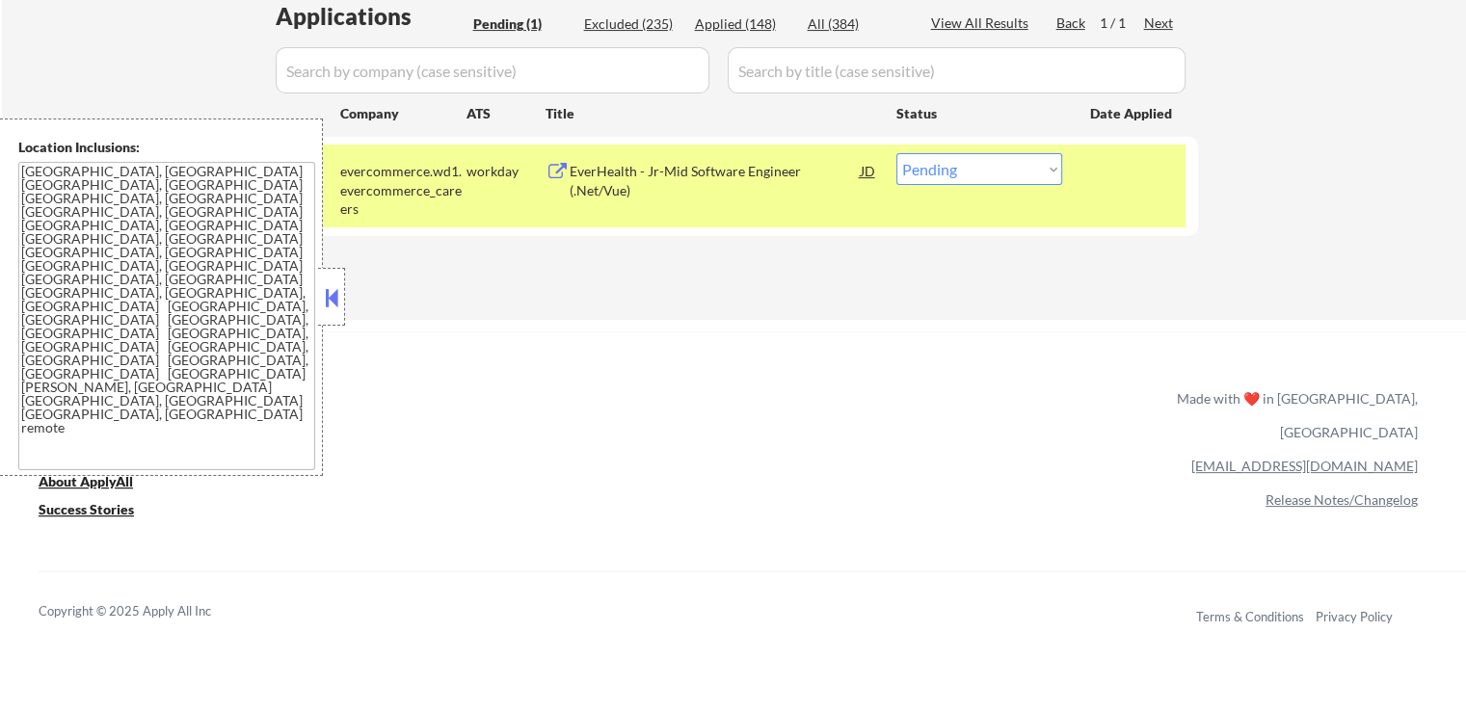
click at [742, 176] on div "EverHealth - Jr-Mid Software Engineer (.Net/Vue)" at bounding box center [715, 181] width 291 height 38
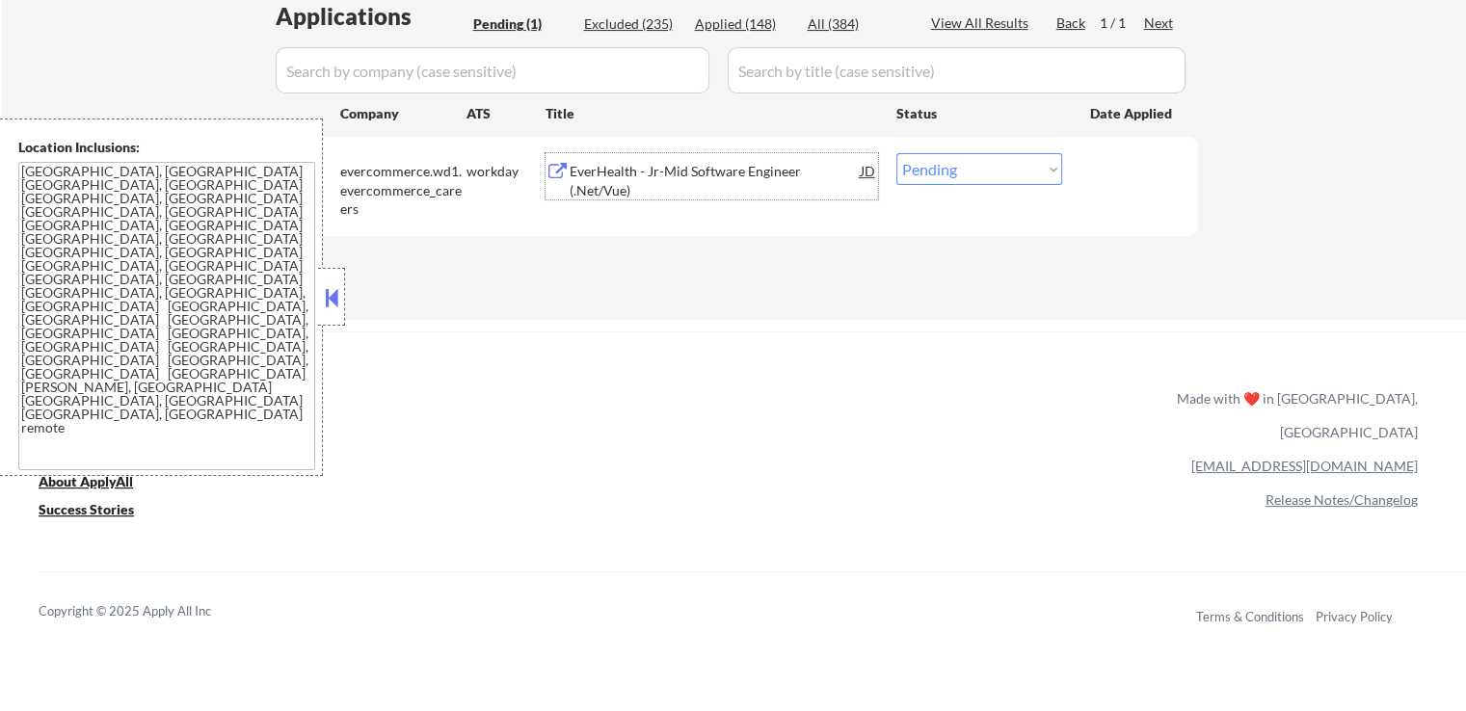
drag, startPoint x: 974, startPoint y: 165, endPoint x: 976, endPoint y: 181, distance: 16.5
click at [973, 167] on select "Choose an option... Pending Applied Excluded (Questions) Excluded (Expired) Exc…" at bounding box center [980, 169] width 166 height 32
select select ""excluded""
click at [897, 153] on select "Choose an option... Pending Applied Excluded (Questions) Excluded (Expired) Exc…" at bounding box center [980, 169] width 166 height 32
